Goal: Task Accomplishment & Management: Manage account settings

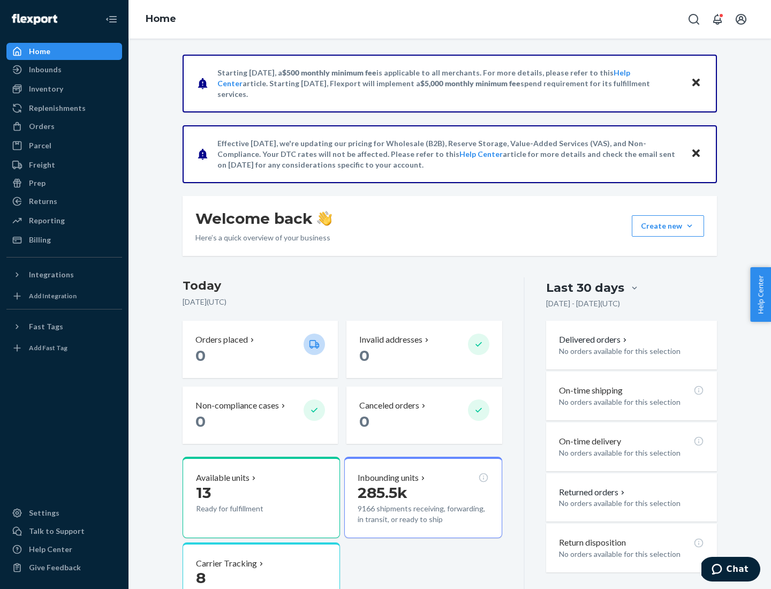
click at [690, 226] on button "Create new Create new inbound Create new order Create new product" at bounding box center [668, 225] width 72 height 21
click at [64, 70] on div "Inbounds" at bounding box center [64, 69] width 114 height 15
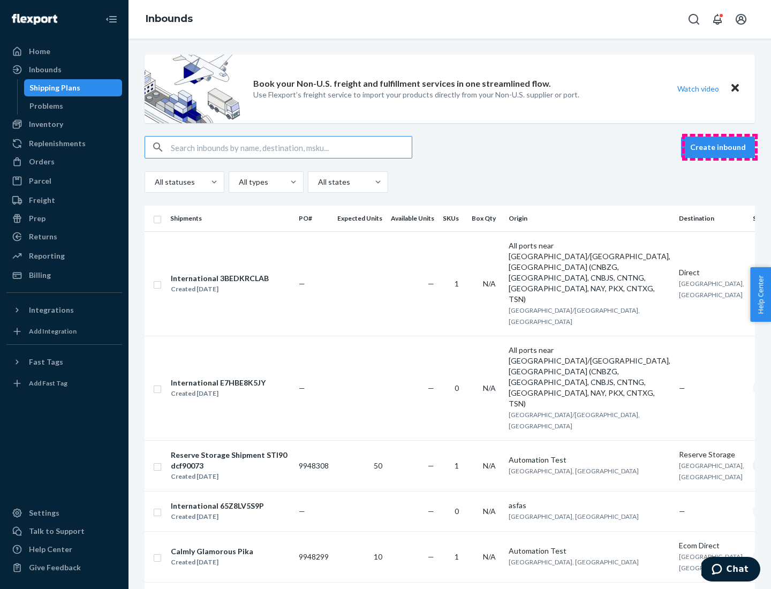
click at [720, 147] on button "Create inbound" at bounding box center [718, 147] width 74 height 21
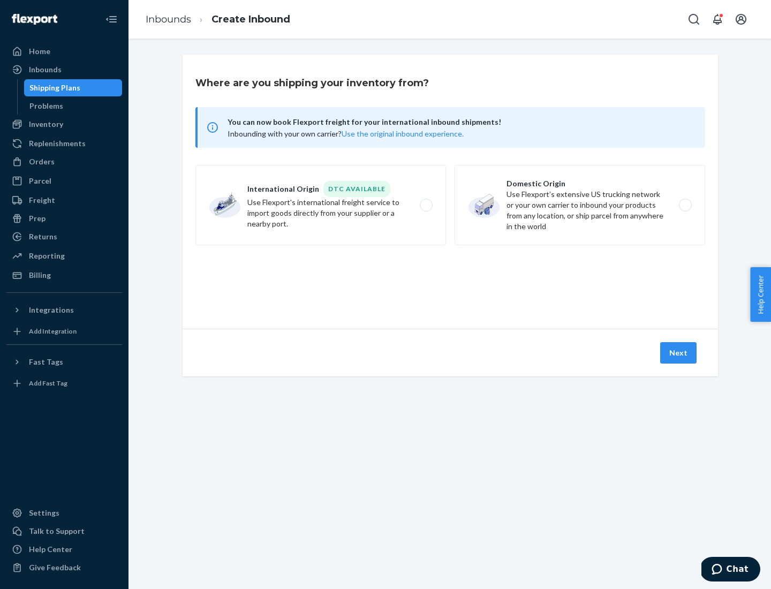
click at [580, 205] on label "Domestic Origin Use Flexport’s extensive US trucking network or your own carrie…" at bounding box center [580, 205] width 251 height 80
click at [685, 205] on input "Domestic Origin Use Flexport’s extensive US trucking network or your own carrie…" at bounding box center [688, 205] width 7 height 7
radio input "true"
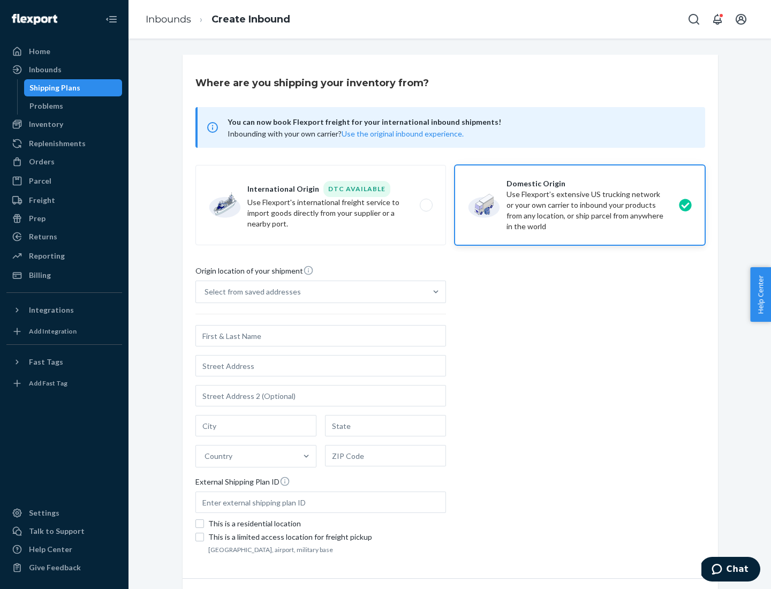
click at [250, 292] on div "Select from saved addresses" at bounding box center [253, 292] width 96 height 11
click at [206, 292] on input "Select from saved addresses" at bounding box center [205, 292] width 1 height 11
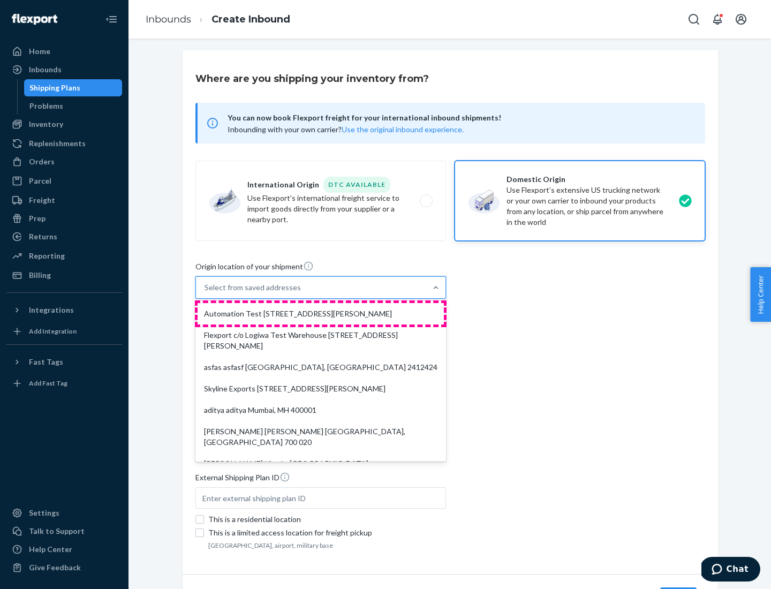
click at [321, 314] on div "Automation Test [STREET_ADDRESS][PERSON_NAME]" at bounding box center [321, 313] width 246 height 21
click at [206, 293] on input "option Automation Test [STREET_ADDRESS][PERSON_NAME]. 9 results available. Use …" at bounding box center [205, 287] width 1 height 11
type input "Automation Test"
type input "9th Floor"
type input "[GEOGRAPHIC_DATA]"
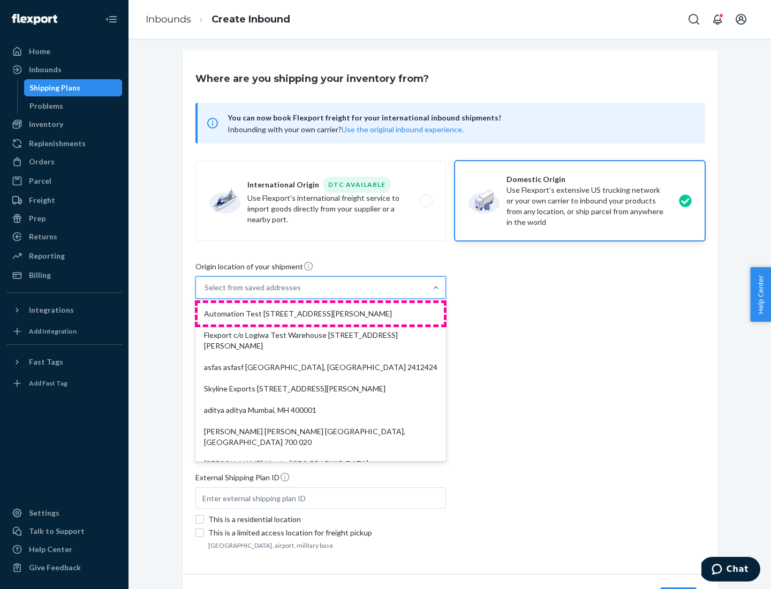
type input "CA"
type input "94104"
type input "[STREET_ADDRESS][PERSON_NAME]"
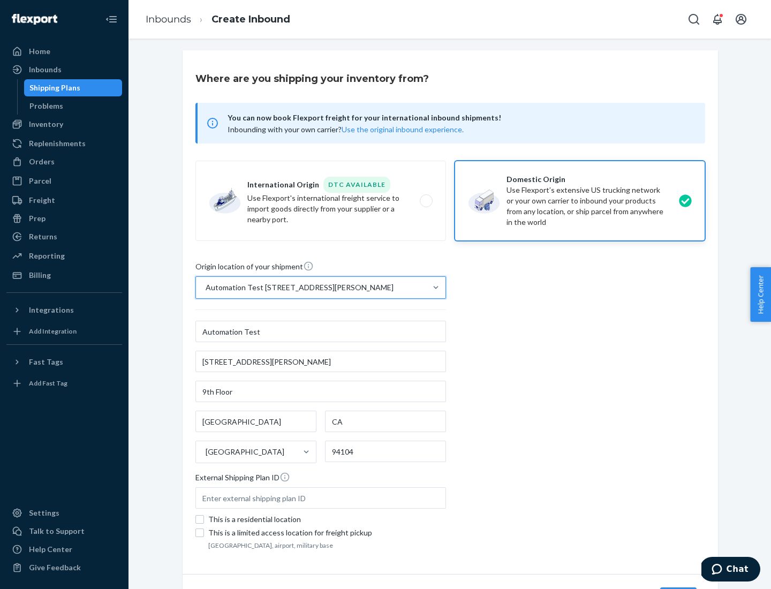
scroll to position [63, 0]
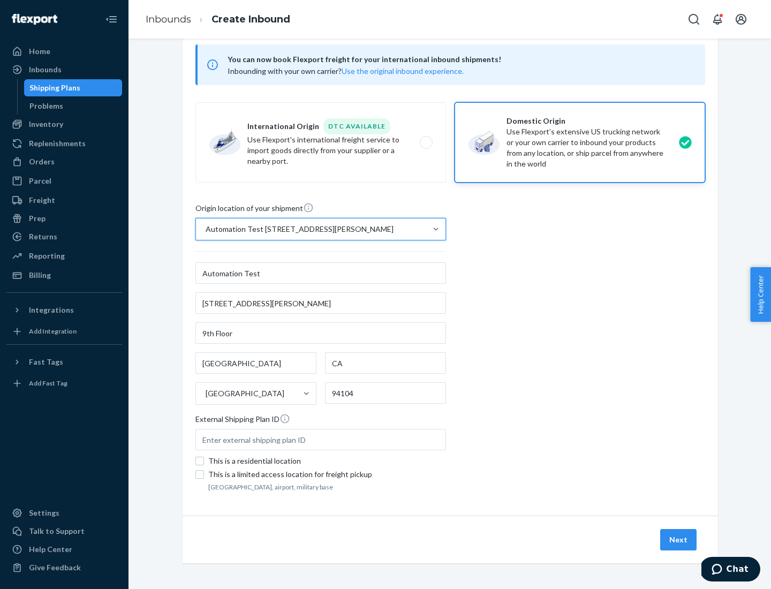
click at [679, 540] on button "Next" at bounding box center [678, 539] width 36 height 21
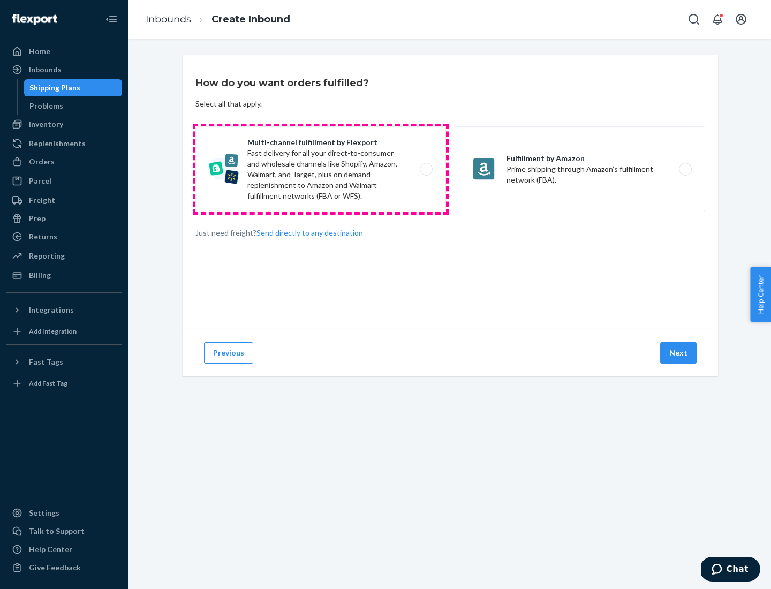
click at [321, 169] on label "Multi-channel fulfillment by Flexport Fast delivery for all your direct-to-cons…" at bounding box center [321, 169] width 251 height 86
click at [426, 169] on input "Multi-channel fulfillment by Flexport Fast delivery for all your direct-to-cons…" at bounding box center [429, 169] width 7 height 7
radio input "true"
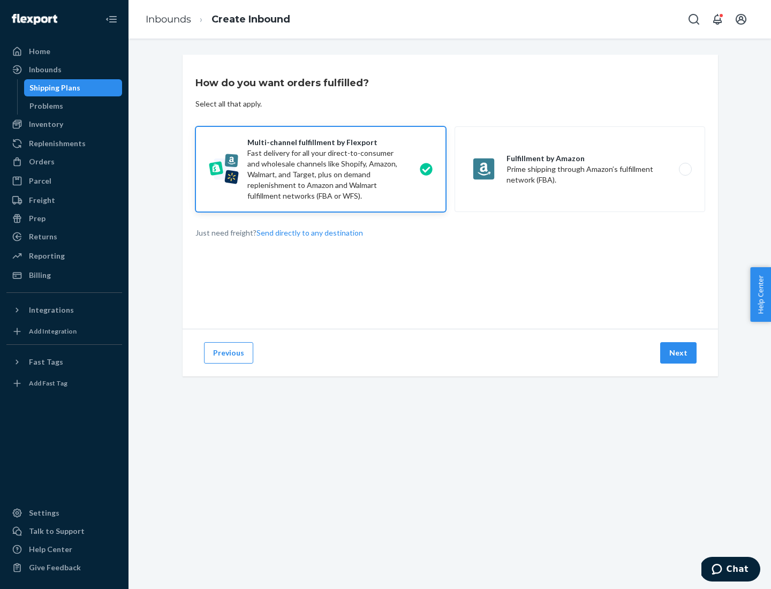
click at [679, 353] on button "Next" at bounding box center [678, 352] width 36 height 21
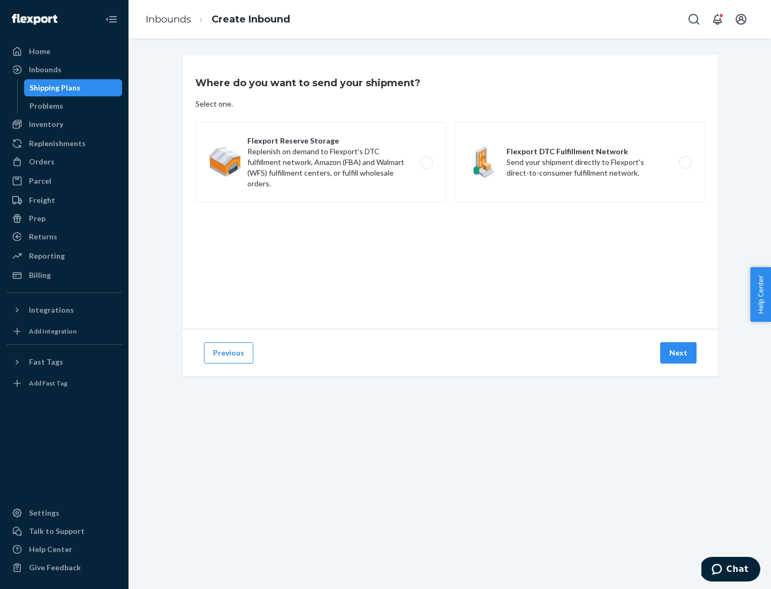
click at [580, 162] on label "Flexport DTC Fulfillment Network Send your shipment directly to Flexport's dire…" at bounding box center [580, 162] width 251 height 80
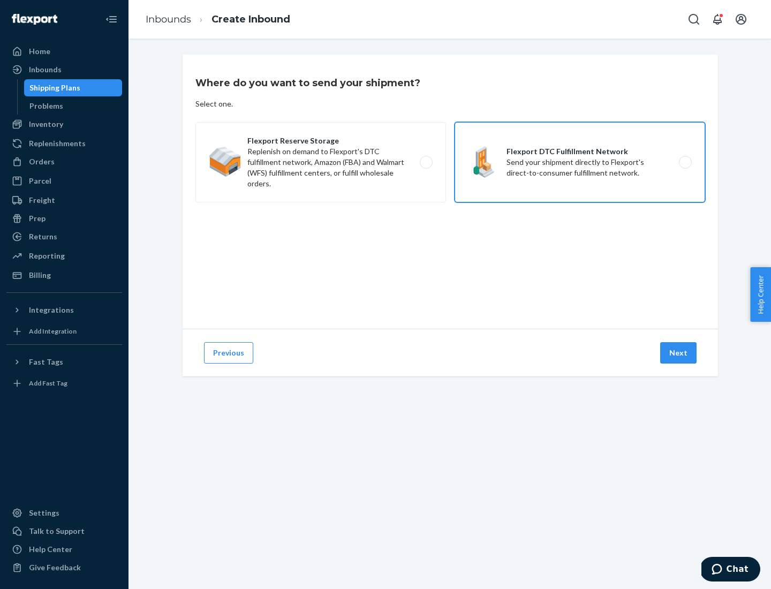
click at [685, 162] on input "Flexport DTC Fulfillment Network Send your shipment directly to Flexport's dire…" at bounding box center [688, 162] width 7 height 7
radio input "true"
click at [679, 353] on button "Next" at bounding box center [678, 352] width 36 height 21
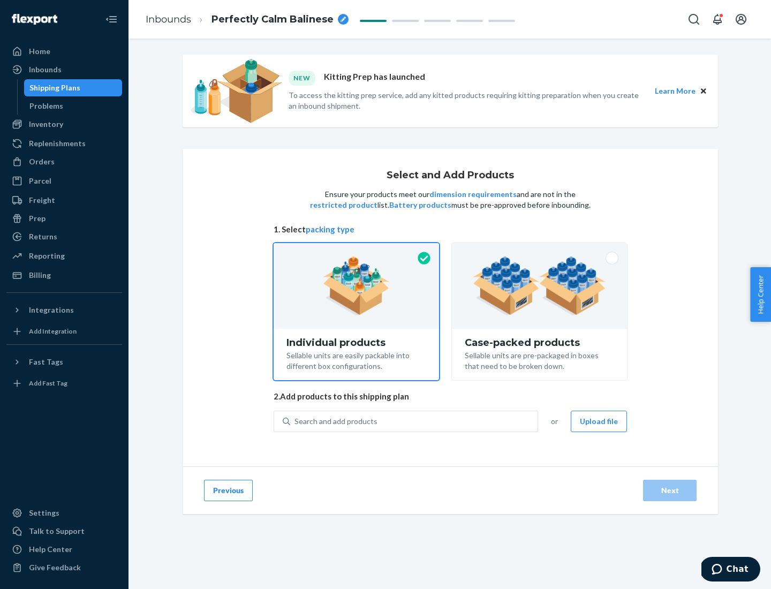
click at [540, 286] on img at bounding box center [539, 286] width 133 height 59
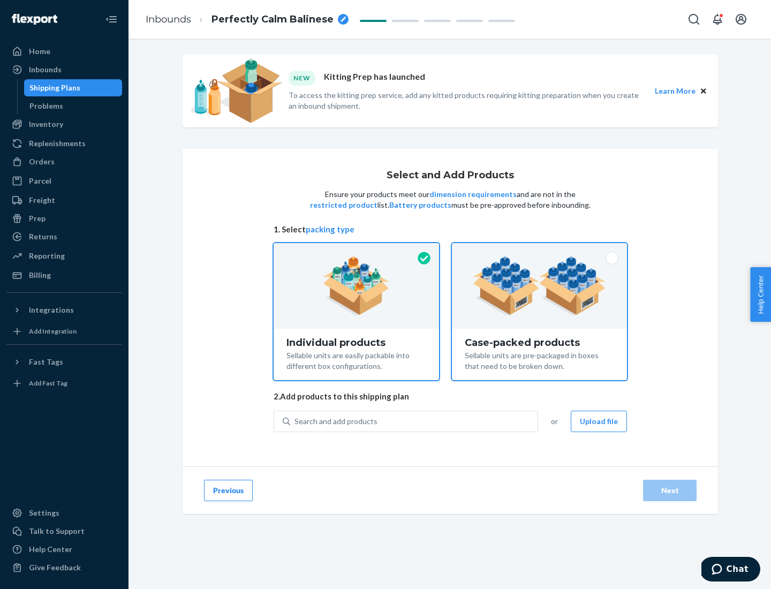
click at [540, 250] on input "Case-packed products Sellable units are pre-packaged in boxes that need to be b…" at bounding box center [539, 246] width 7 height 7
radio input "true"
radio input "false"
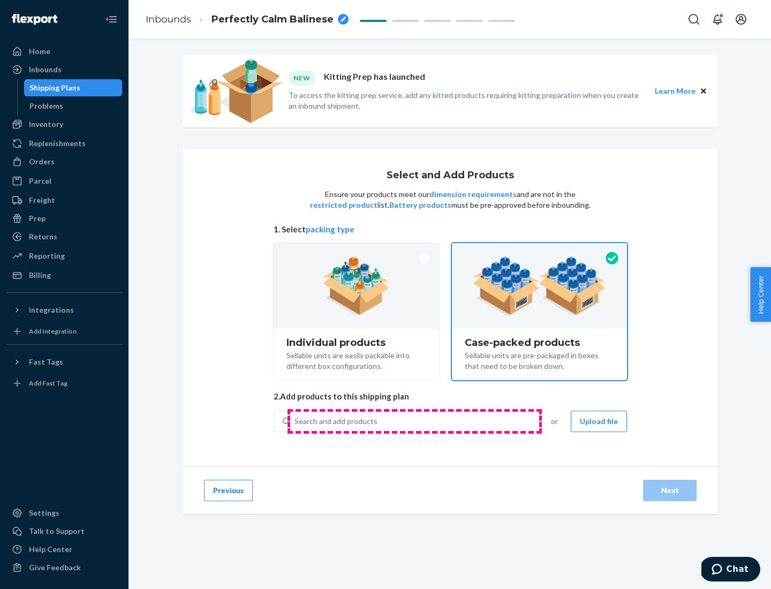
click at [415, 421] on div "Search and add products" at bounding box center [413, 421] width 247 height 19
click at [296, 421] on input "Search and add products" at bounding box center [295, 421] width 1 height 11
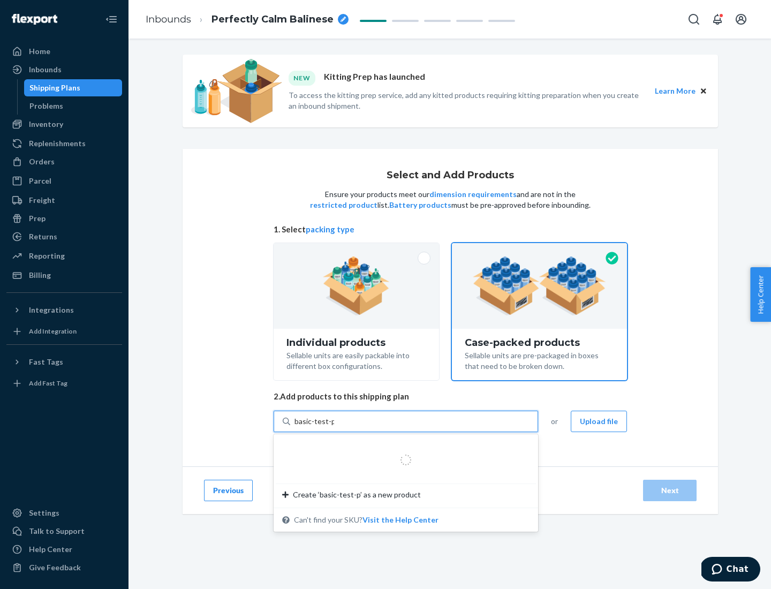
type input "basic-test-product-1"
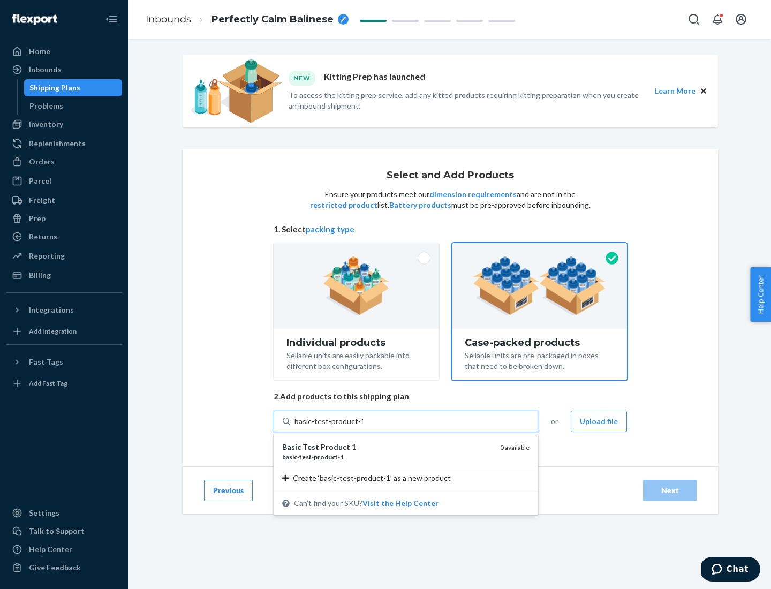
click at [387, 457] on div "basic - test - product - 1" at bounding box center [386, 457] width 209 height 9
click at [363, 427] on input "basic-test-product-1" at bounding box center [329, 421] width 69 height 11
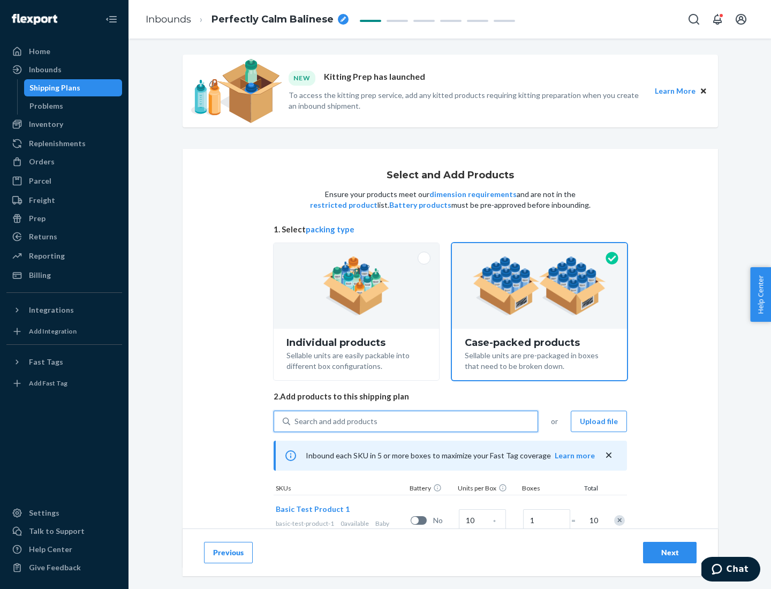
scroll to position [39, 0]
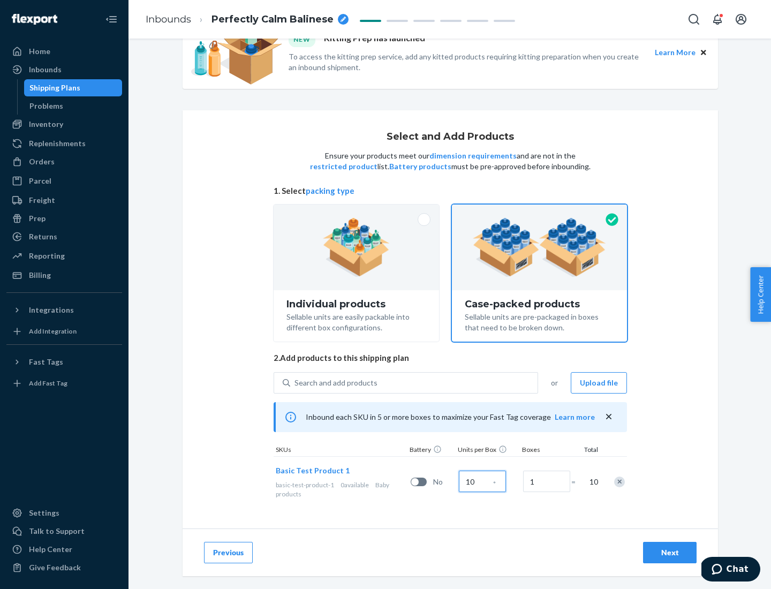
type input "10"
type input "7"
click at [670, 553] on div "Next" at bounding box center [669, 552] width 35 height 11
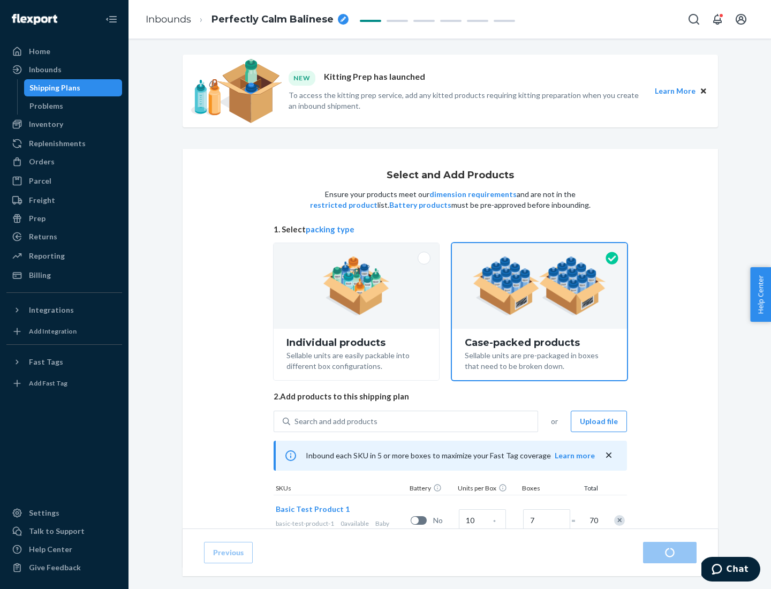
radio input "true"
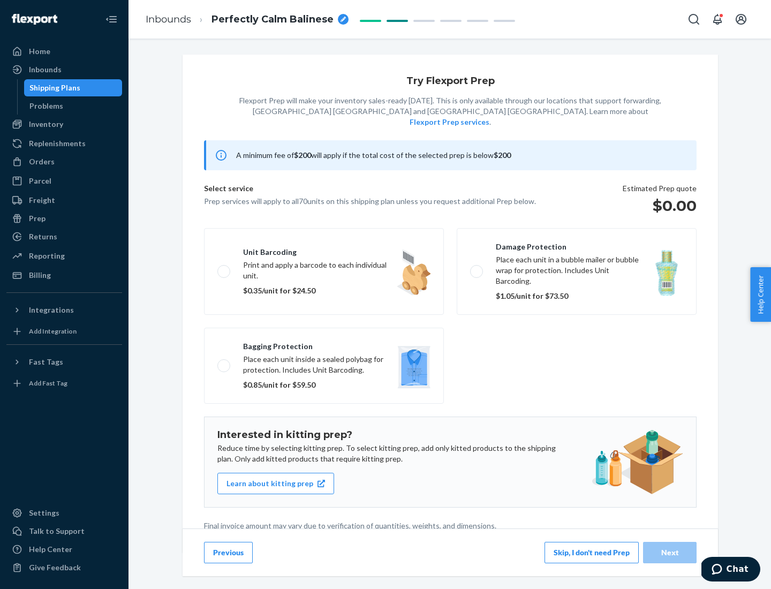
scroll to position [3, 0]
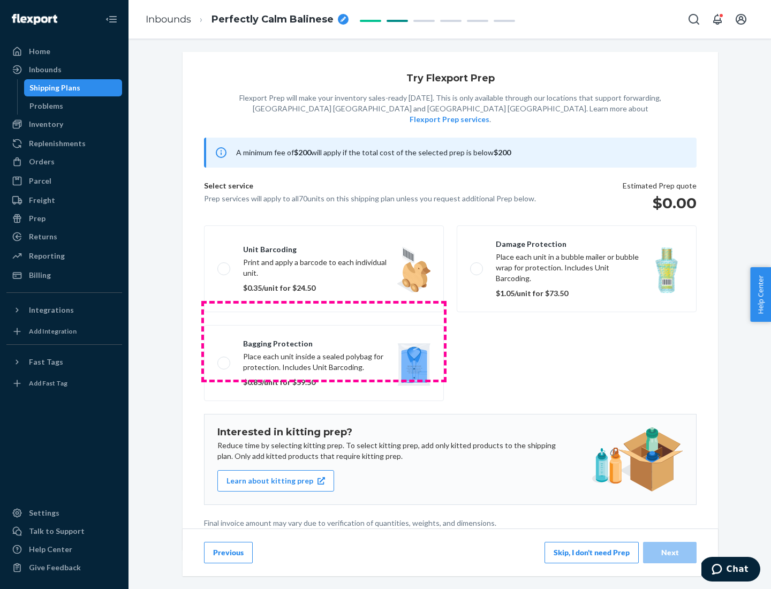
click at [324, 341] on label "Bagging protection Place each unit inside a sealed polybag for protection. Incl…" at bounding box center [324, 363] width 240 height 76
click at [224, 359] on input "Bagging protection Place each unit inside a sealed polybag for protection. Incl…" at bounding box center [220, 362] width 7 height 7
checkbox input "true"
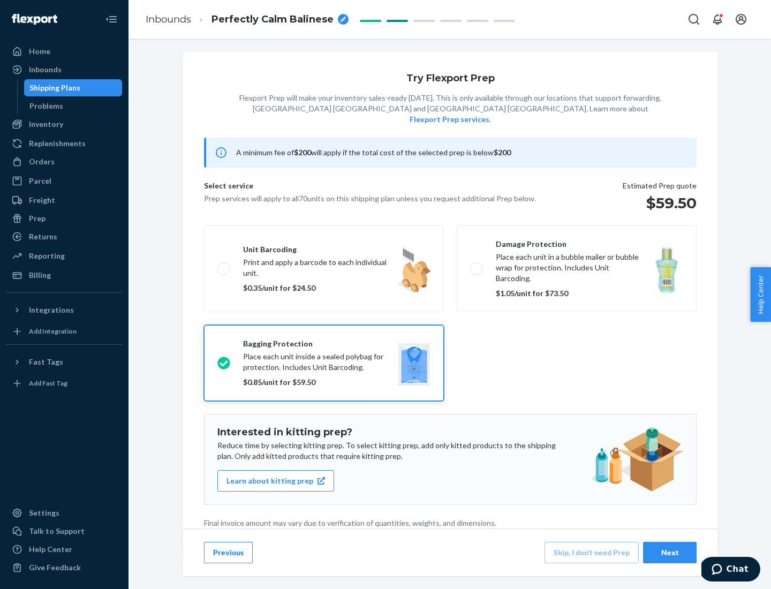
click at [670, 552] on div "Next" at bounding box center [669, 552] width 35 height 11
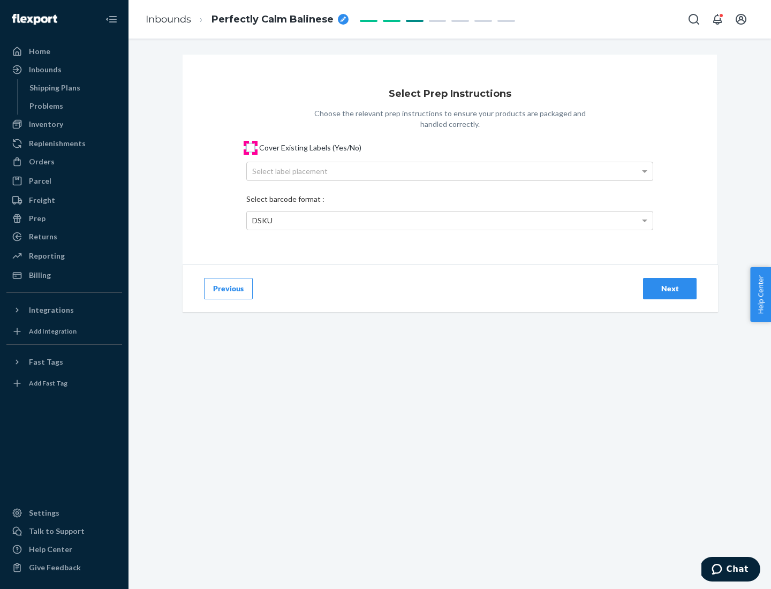
click at [251, 147] on input "Cover Existing Labels (Yes/No)" at bounding box center [250, 148] width 9 height 9
checkbox input "true"
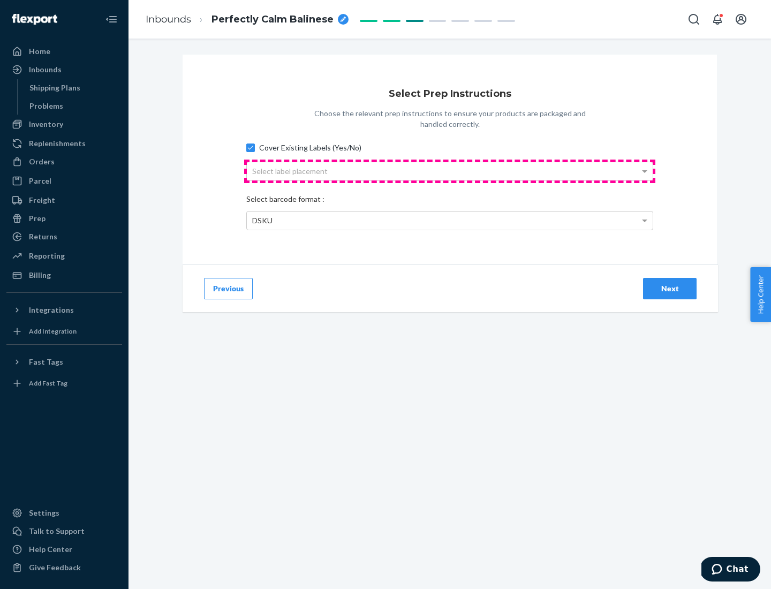
click at [450, 171] on div "Select label placement" at bounding box center [450, 171] width 406 height 18
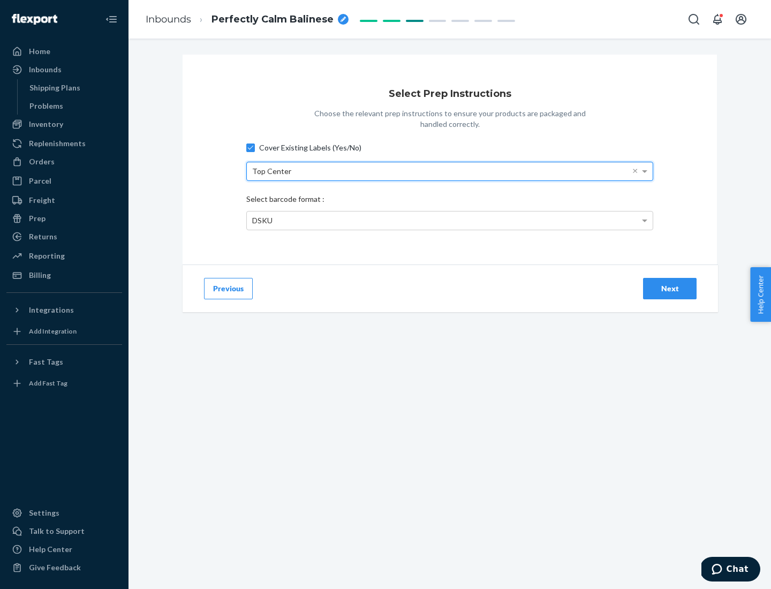
click at [450, 220] on div "DSKU" at bounding box center [450, 221] width 406 height 18
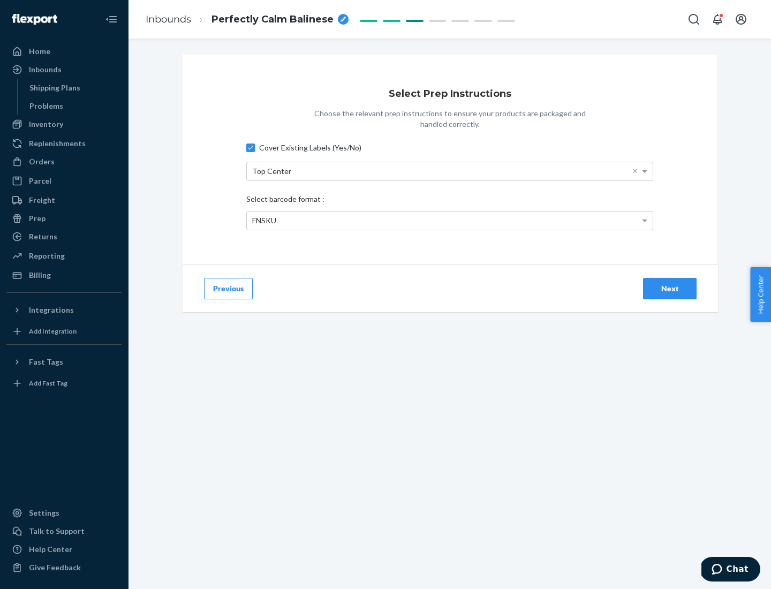
click at [670, 288] on div "Next" at bounding box center [669, 288] width 35 height 11
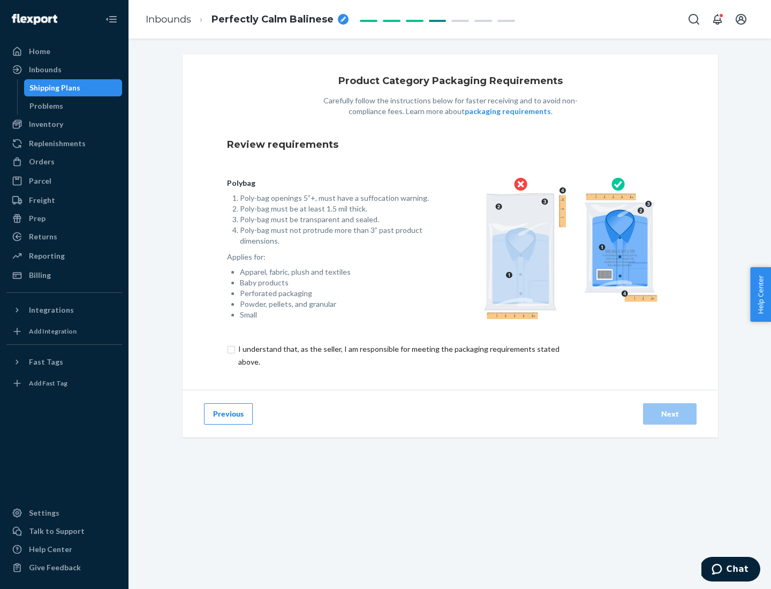
click at [398, 355] on input "checkbox" at bounding box center [405, 356] width 356 height 26
checkbox input "true"
click at [670, 414] on div "Next" at bounding box center [669, 414] width 35 height 11
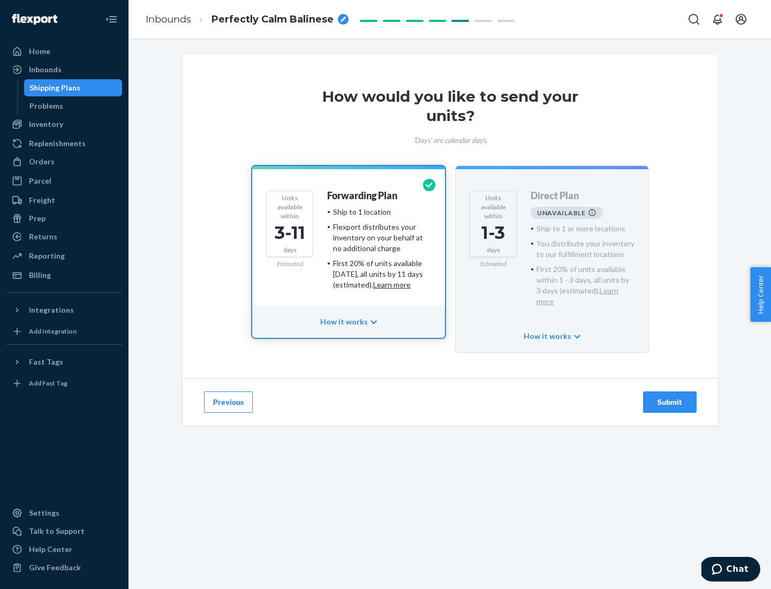
click at [363, 196] on h4 "Forwarding Plan" at bounding box center [362, 196] width 70 height 11
click at [670, 397] on div "Submit" at bounding box center [669, 402] width 35 height 11
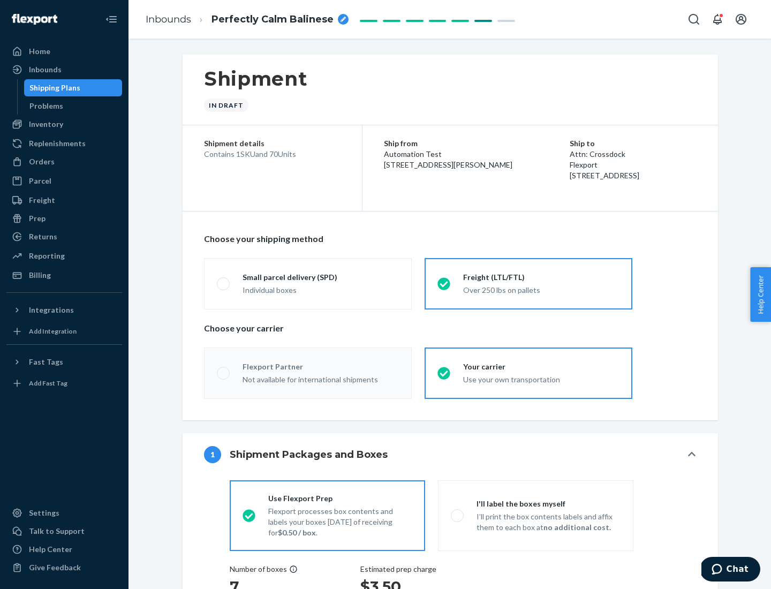
radio input "true"
radio input "false"
radio input "true"
radio input "false"
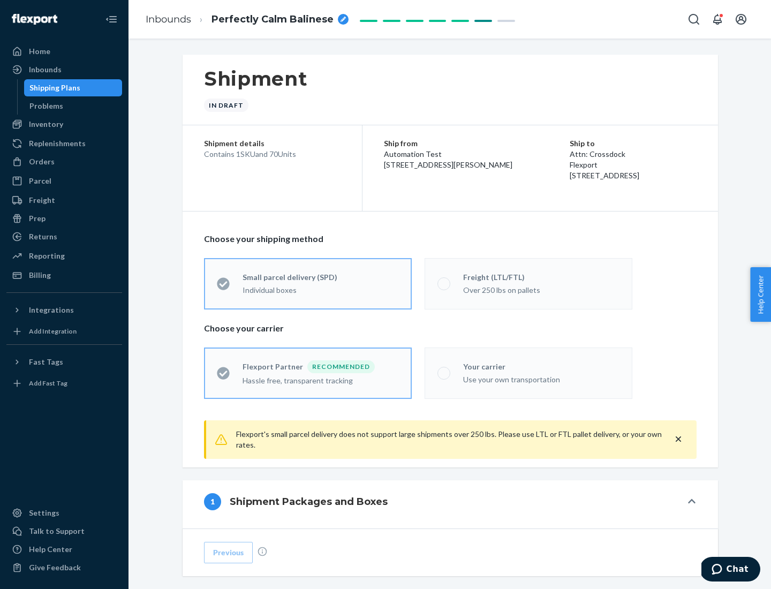
click at [529, 283] on div "Over 250 lbs on pallets" at bounding box center [541, 289] width 156 height 13
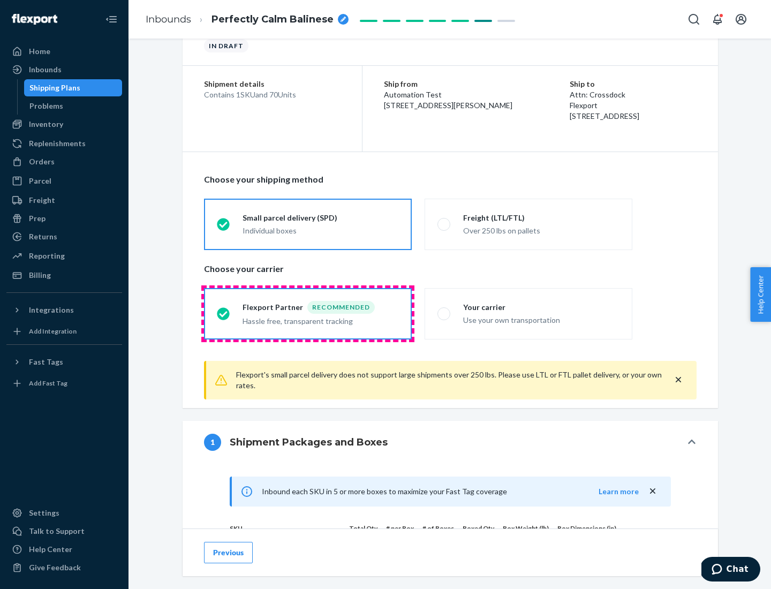
click at [308, 314] on div "Hassle free, transparent tracking" at bounding box center [321, 320] width 156 height 13
click at [224, 313] on input "Flexport Partner Recommended Hassle free, transparent tracking" at bounding box center [220, 313] width 7 height 7
